Goal: Task Accomplishment & Management: Manage account settings

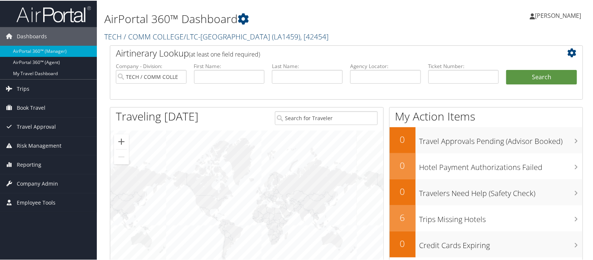
click at [129, 34] on link "TECH / COMM COLLEGE/LTC-NORTHSHORE ( LA1459 ) , [ 42454 ]" at bounding box center [216, 36] width 224 height 10
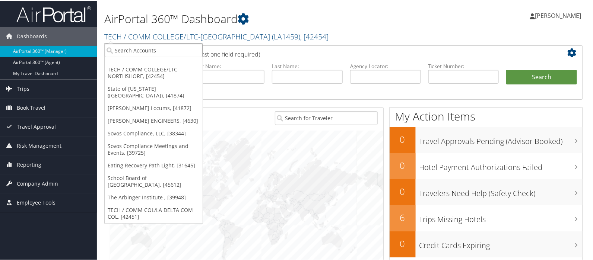
click at [127, 48] on input "search" at bounding box center [154, 50] width 98 height 14
type input "belcan"
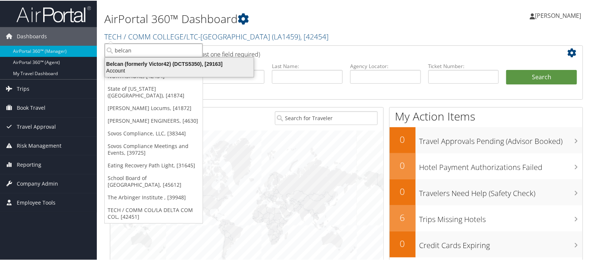
click at [141, 61] on div "Belcan (formerly Victor42) (DCTS5350), [29163]" at bounding box center [180, 63] width 158 height 7
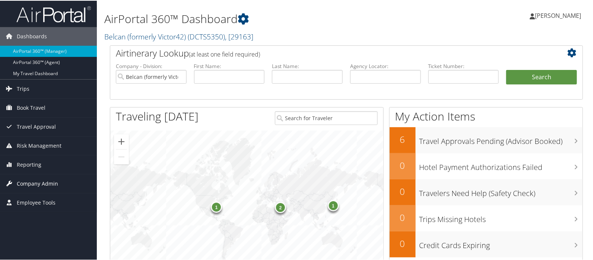
click at [40, 184] on span "Company Admin" at bounding box center [37, 183] width 41 height 19
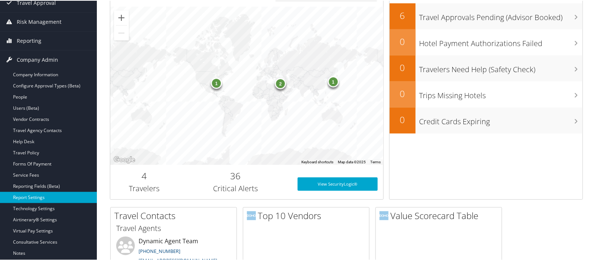
click at [38, 199] on link "Report Settings" at bounding box center [48, 197] width 97 height 11
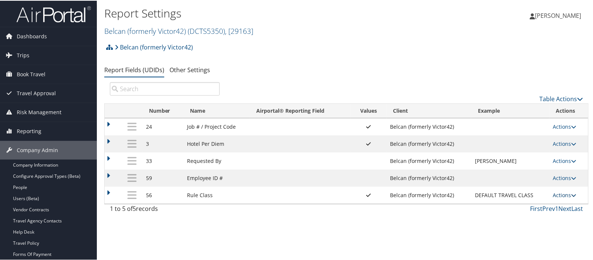
click at [560, 196] on link "Actions" at bounding box center [564, 194] width 23 height 7
click at [550, 206] on link "Update Report Field Values" at bounding box center [534, 206] width 80 height 13
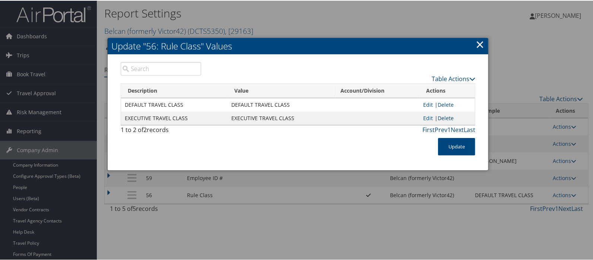
click at [443, 117] on link "Delete" at bounding box center [446, 117] width 16 height 7
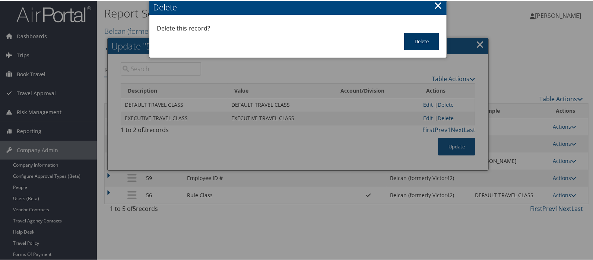
click at [420, 40] on button "Delete" at bounding box center [421, 41] width 35 height 18
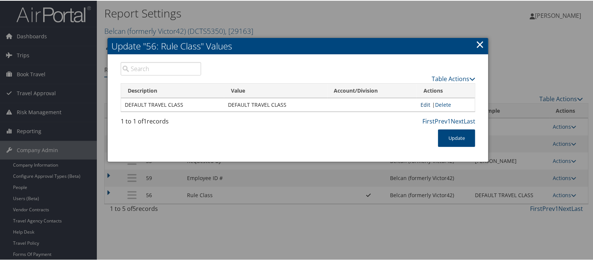
click at [424, 105] on link "Edit" at bounding box center [426, 104] width 10 height 7
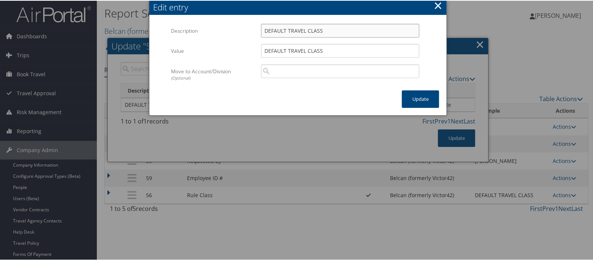
drag, startPoint x: 326, startPoint y: 30, endPoint x: 259, endPoint y: 30, distance: 66.7
click at [259, 30] on div "DEFAULT TRAVEL CLASS Multiple values The selected items contain different value…" at bounding box center [341, 33] width 170 height 20
drag, startPoint x: 288, startPoint y: 29, endPoint x: 261, endPoint y: 28, distance: 26.9
click at [261, 28] on input "GSSE BELCAN" at bounding box center [340, 30] width 158 height 14
type input "GSSE BELCAN"
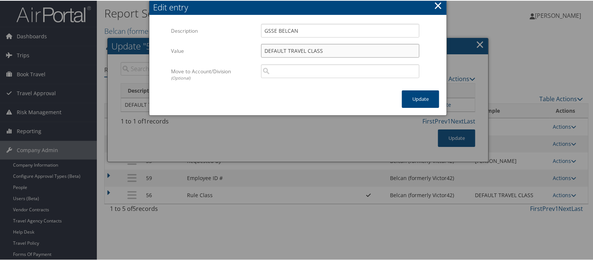
paste input "GSSE BELCAN"
drag, startPoint x: 348, startPoint y: 49, endPoint x: 303, endPoint y: 50, distance: 45.1
click at [303, 50] on input "DGSSE BELCANEFAULT TRAVEL CLASS" at bounding box center [340, 50] width 158 height 14
click at [268, 51] on input "DGSSE BELCAN" at bounding box center [340, 50] width 158 height 14
type input "GSSE BELCAN"
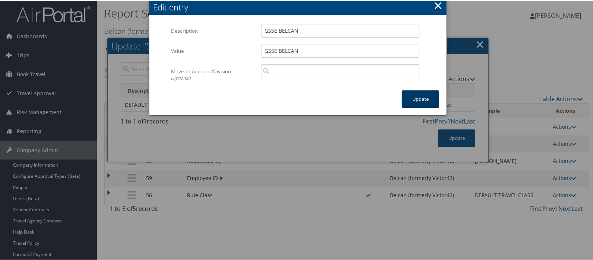
click at [417, 99] on button "Update" at bounding box center [420, 99] width 37 height 18
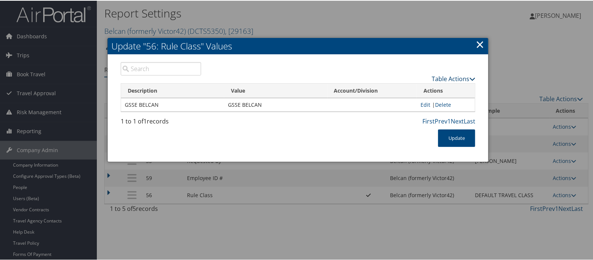
click at [443, 80] on link "Table Actions" at bounding box center [454, 78] width 44 height 8
click at [406, 91] on link "New Record" at bounding box center [425, 89] width 98 height 13
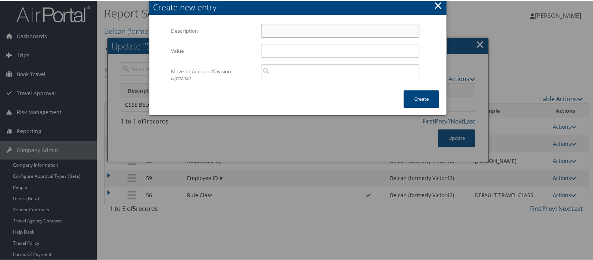
click at [274, 34] on input "Description" at bounding box center [340, 30] width 158 height 14
type input "NON GSSE"
click at [266, 53] on input "Value" at bounding box center [340, 50] width 158 height 14
type input "NON GSSE"
click at [421, 94] on button "Create" at bounding box center [421, 99] width 35 height 18
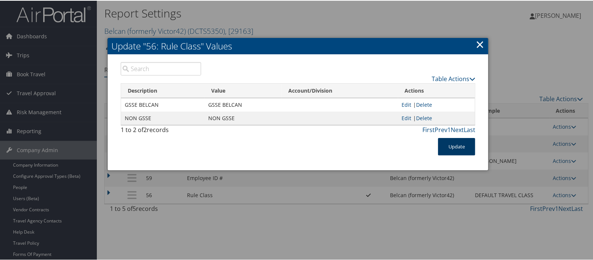
click at [451, 148] on button "Update" at bounding box center [456, 147] width 37 height 18
